Goal: Transaction & Acquisition: Purchase product/service

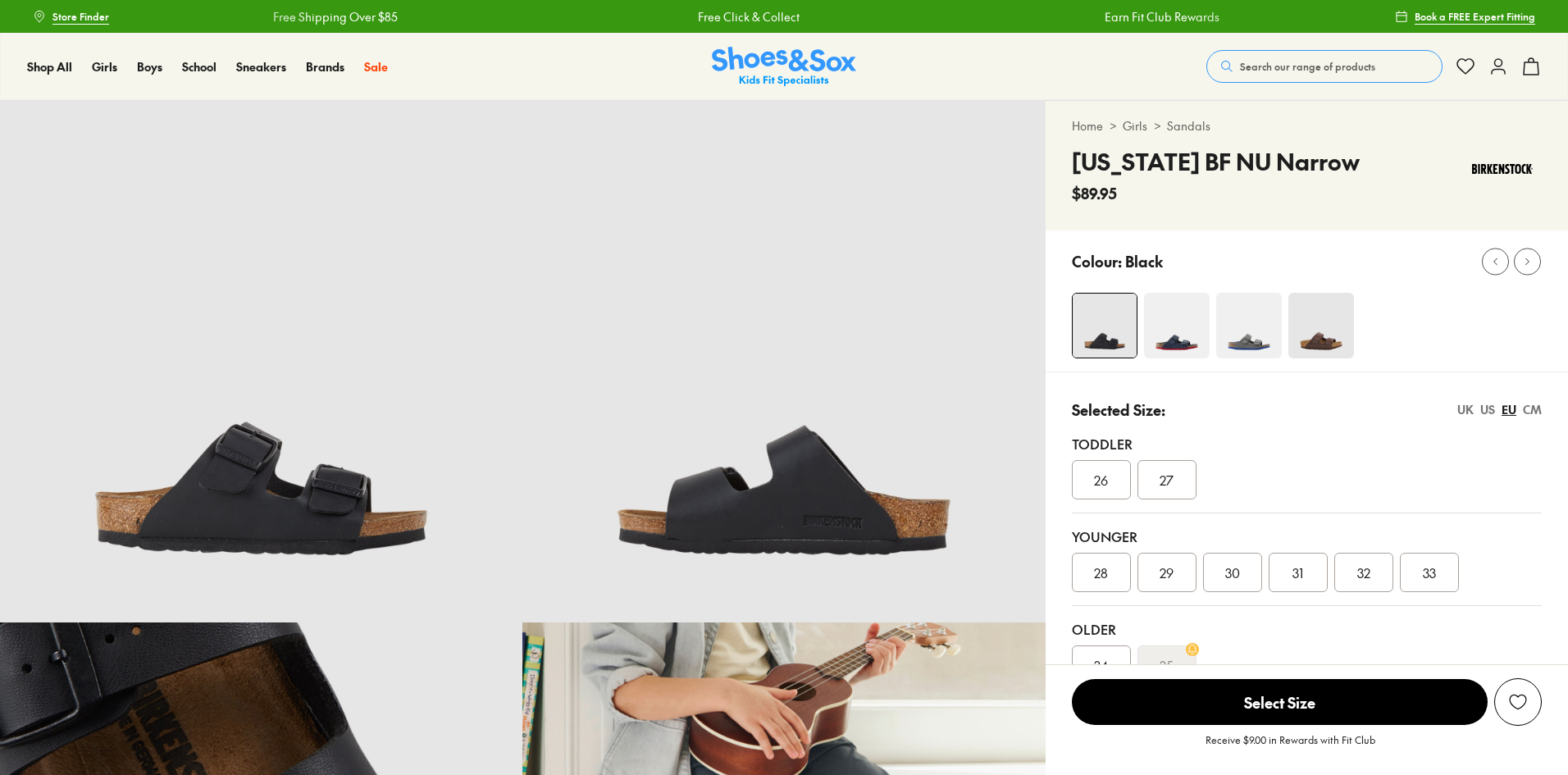
select select "*"
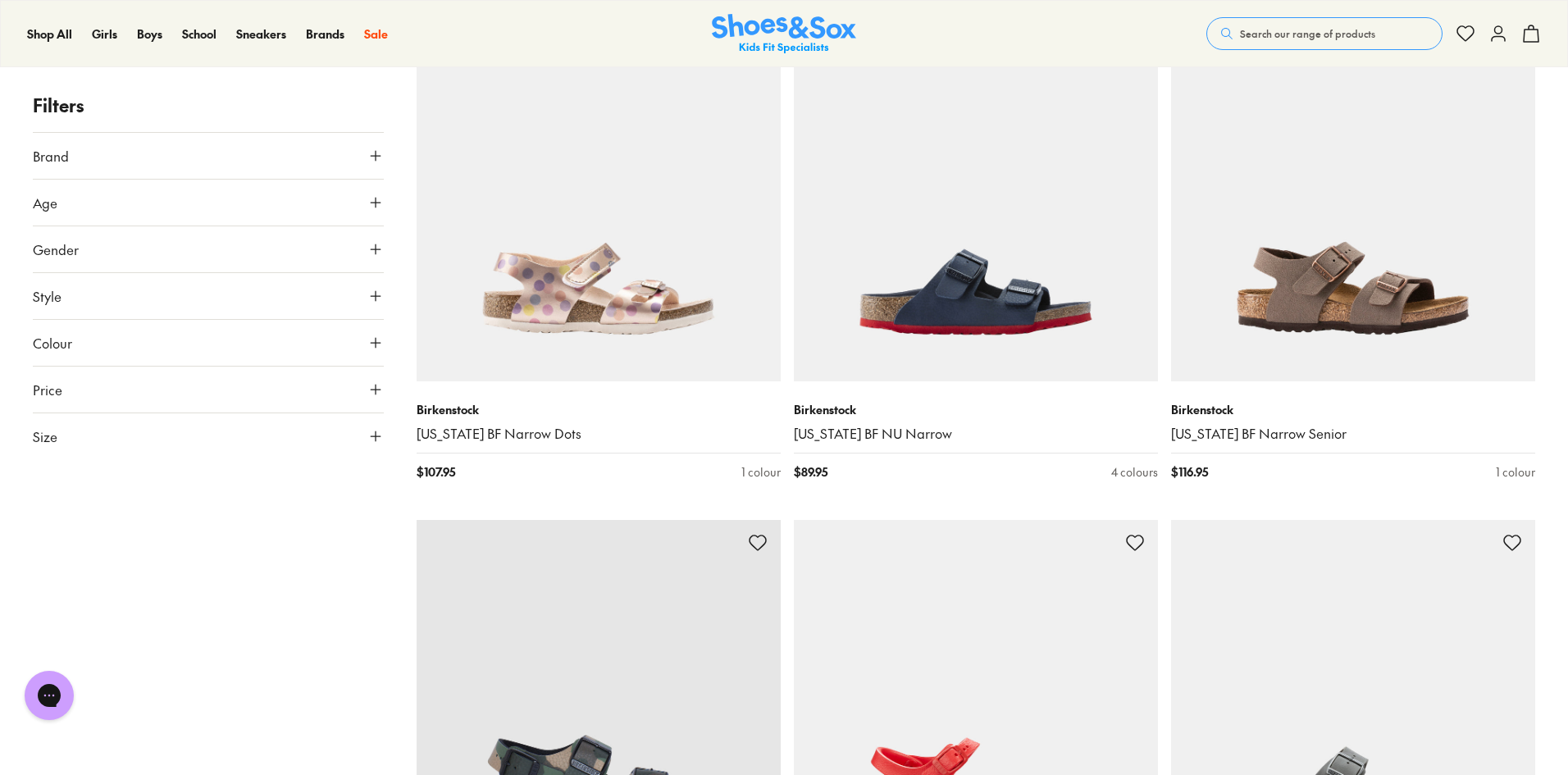
click at [56, 431] on span "Size" at bounding box center [45, 436] width 25 height 19
click at [243, 699] on button "39" at bounding box center [236, 687] width 53 height 40
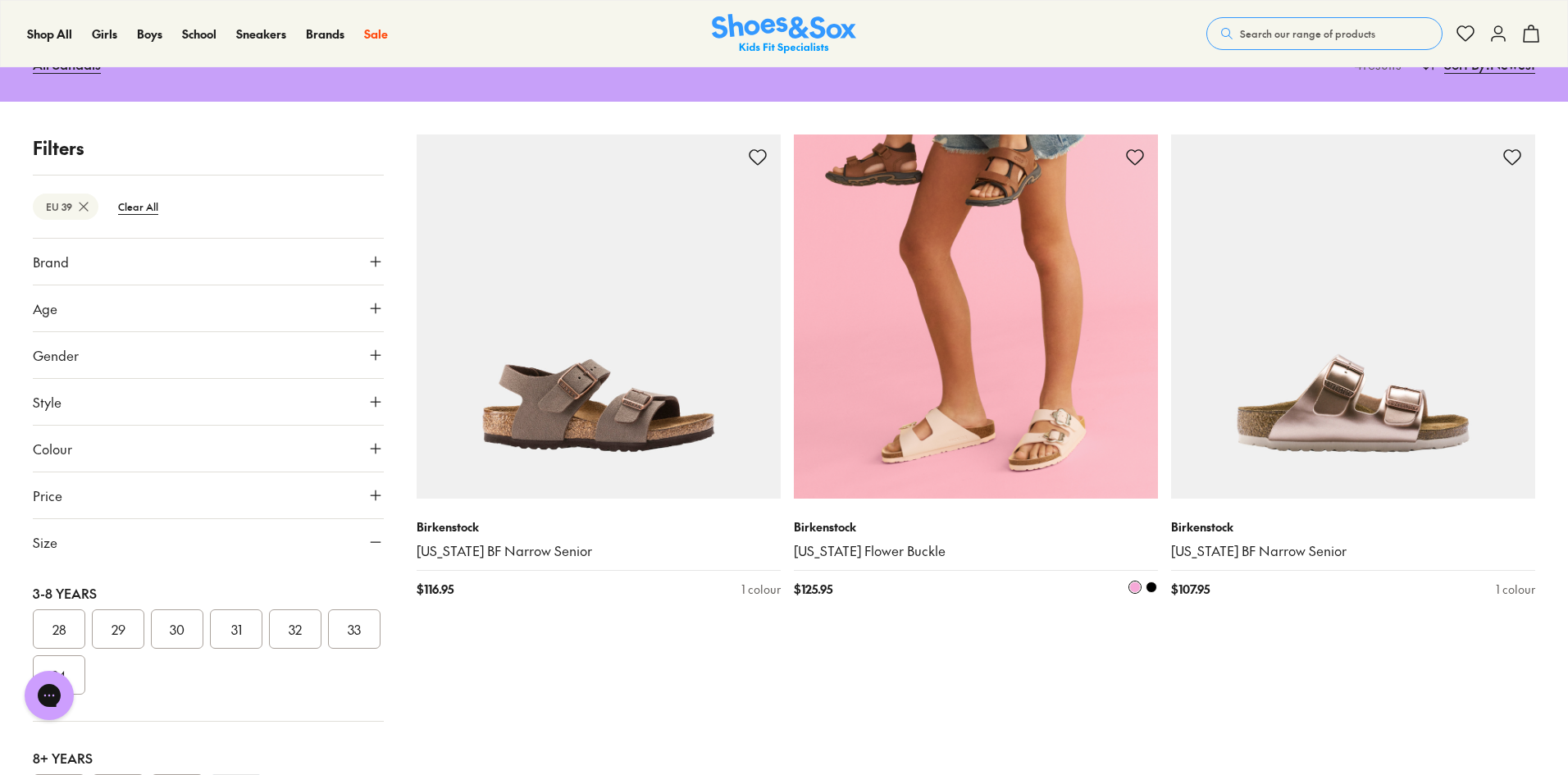
scroll to position [299, 0]
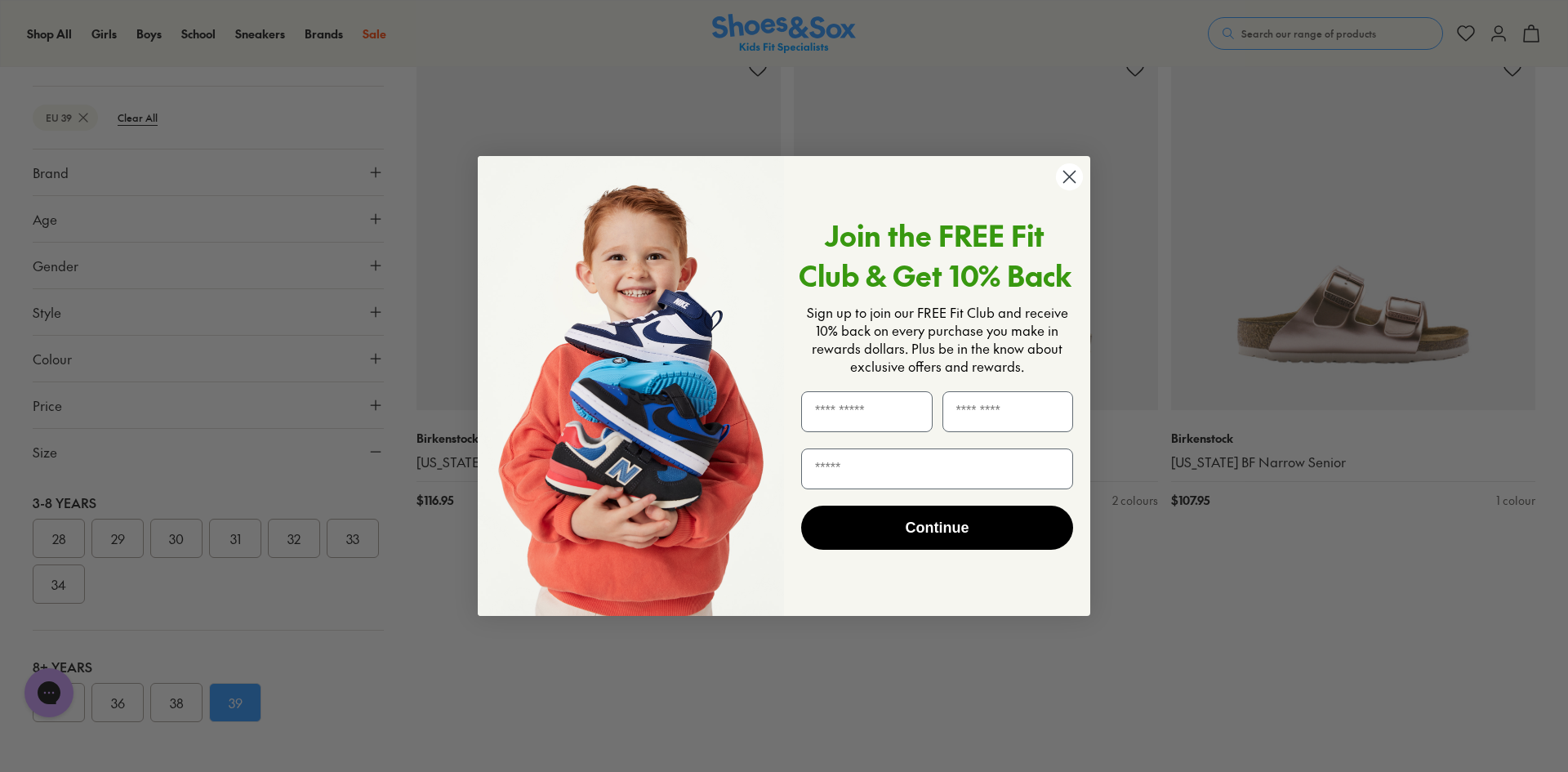
click at [1071, 174] on icon "Close dialog" at bounding box center [1070, 177] width 11 height 11
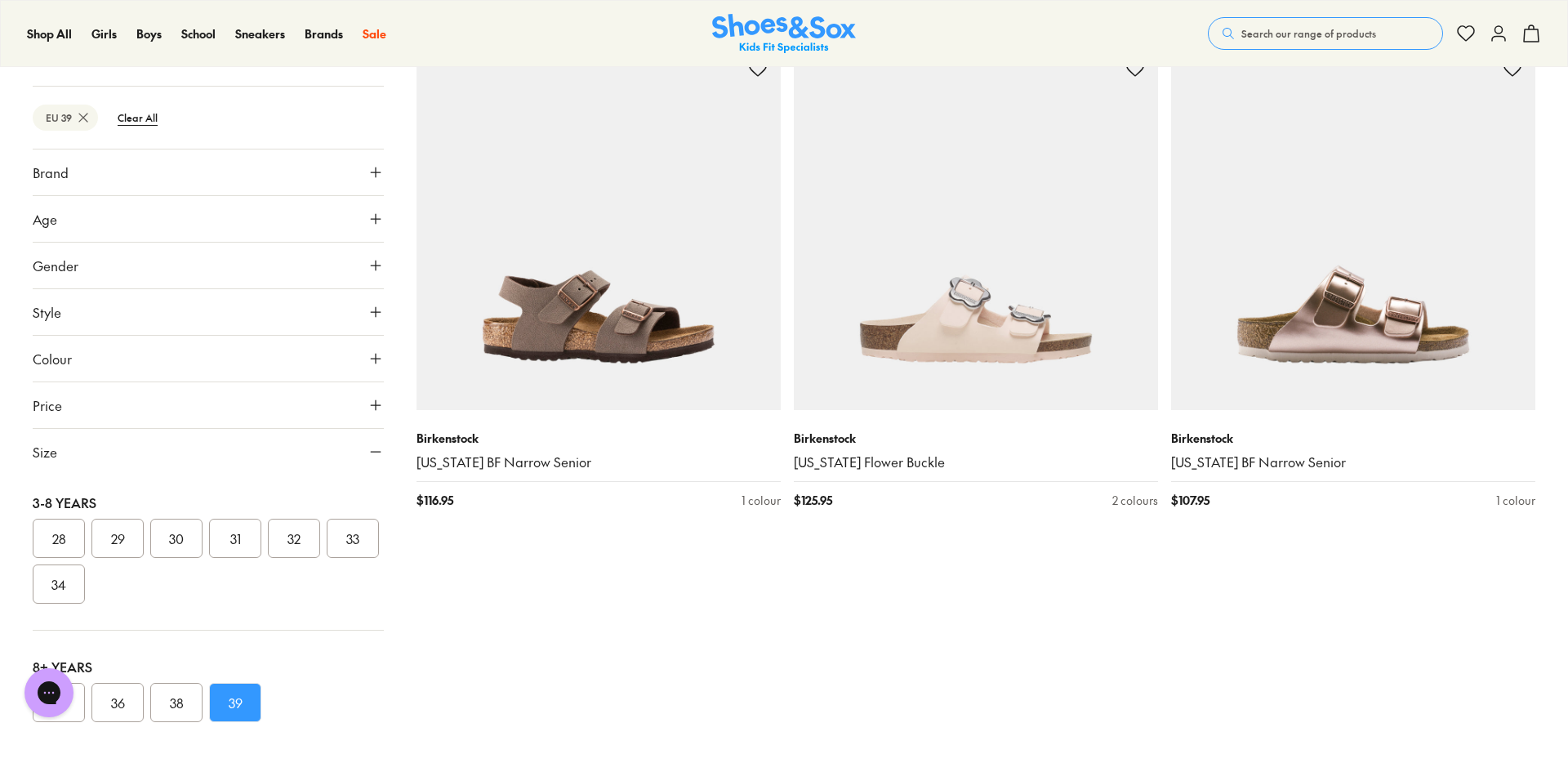
type input "***"
